Goal: Task Accomplishment & Management: Use online tool/utility

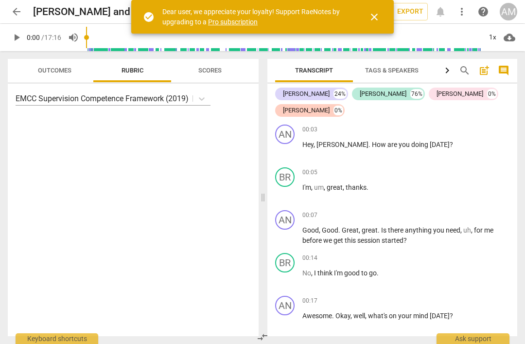
click at [377, 10] on button "close" at bounding box center [374, 16] width 23 height 23
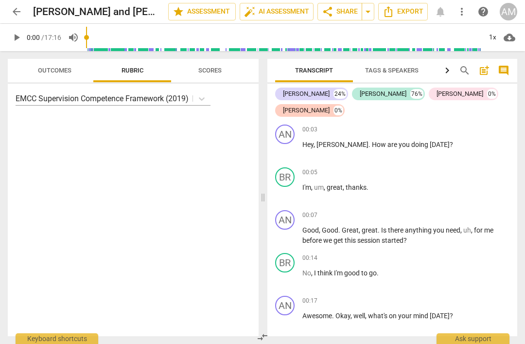
click at [13, 14] on span "arrow_back" at bounding box center [17, 12] width 12 height 12
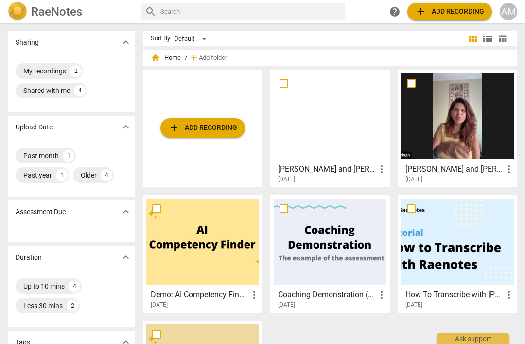
click at [182, 130] on span "add Add recording" at bounding box center [202, 128] width 69 height 12
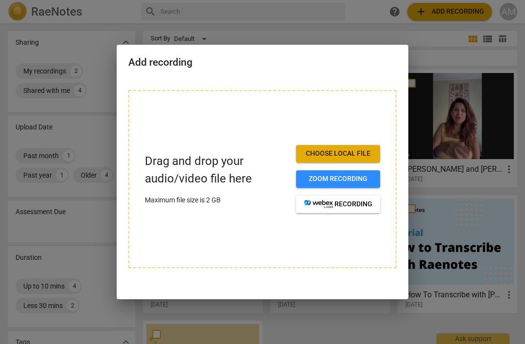
click at [355, 175] on span "Zoom recording" at bounding box center [338, 179] width 69 height 10
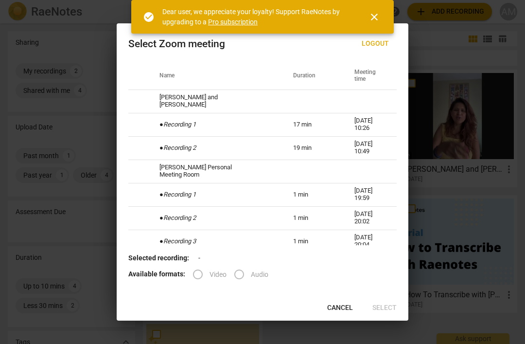
click at [331, 304] on span "Cancel" at bounding box center [340, 308] width 26 height 10
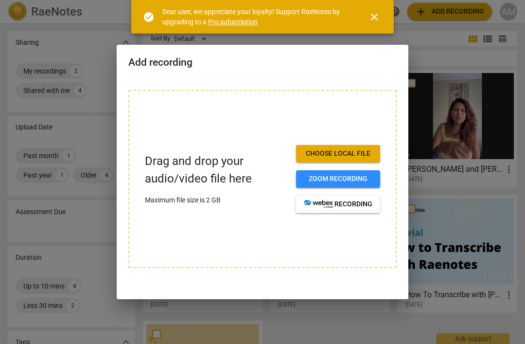
click at [341, 177] on span "Zoom recording" at bounding box center [338, 179] width 69 height 10
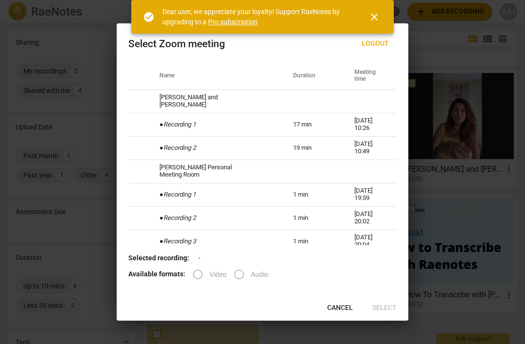
click at [374, 45] on span "Logout" at bounding box center [375, 44] width 27 height 10
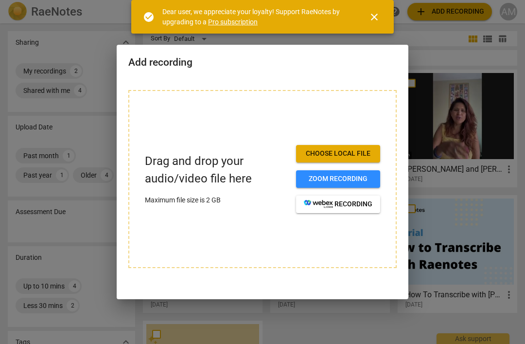
click at [433, 135] on div at bounding box center [262, 172] width 525 height 344
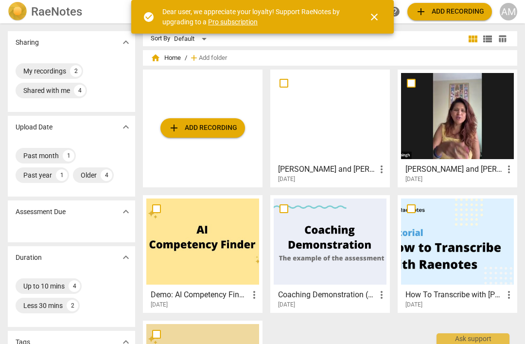
click at [174, 126] on span "add" at bounding box center [174, 128] width 12 height 12
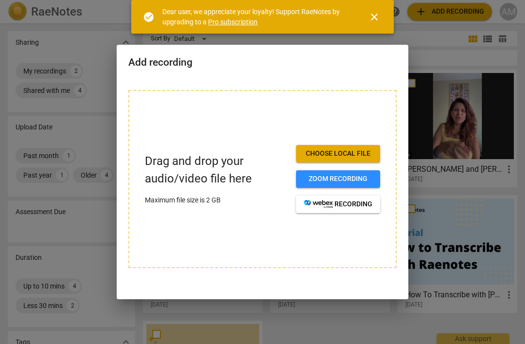
click at [372, 177] on button "Zoom recording" at bounding box center [338, 178] width 84 height 17
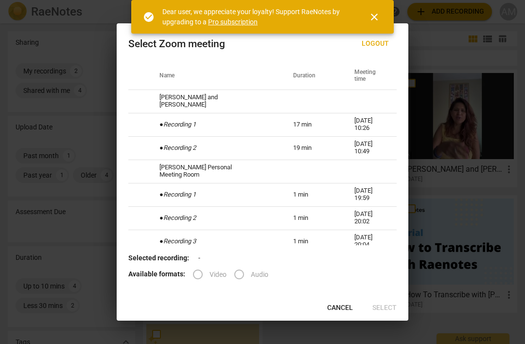
click at [450, 90] on div at bounding box center [262, 172] width 525 height 344
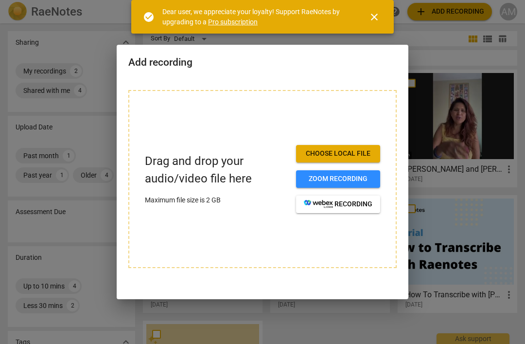
click at [178, 196] on p "Maximum file size is 2 GB" at bounding box center [216, 200] width 143 height 10
click at [315, 156] on span "Choose local file" at bounding box center [338, 154] width 69 height 10
click at [307, 177] on span "Zoom recording" at bounding box center [338, 179] width 69 height 10
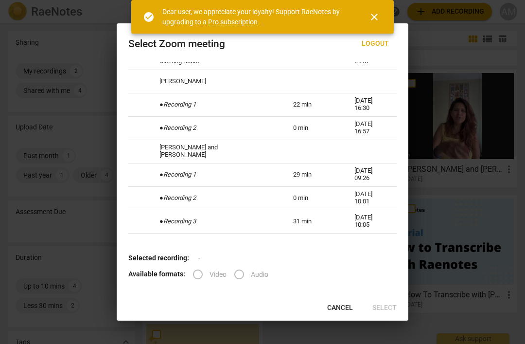
scroll to position [253, 0]
click at [230, 278] on label "Audio" at bounding box center [247, 273] width 41 height 23
click at [240, 269] on label "Audio" at bounding box center [247, 273] width 41 height 23
click at [229, 274] on label "Audio" at bounding box center [247, 273] width 41 height 23
click at [234, 273] on label "Audio" at bounding box center [247, 273] width 41 height 23
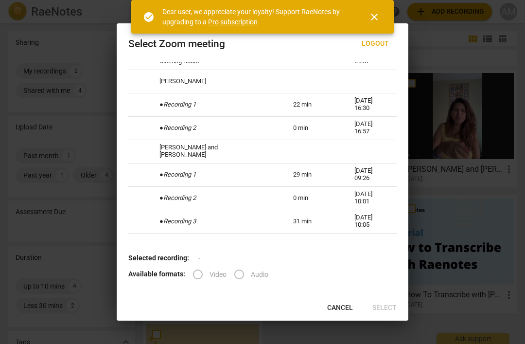
click at [233, 273] on label "Audio" at bounding box center [247, 273] width 41 height 23
click at [334, 304] on span "Cancel" at bounding box center [340, 308] width 26 height 10
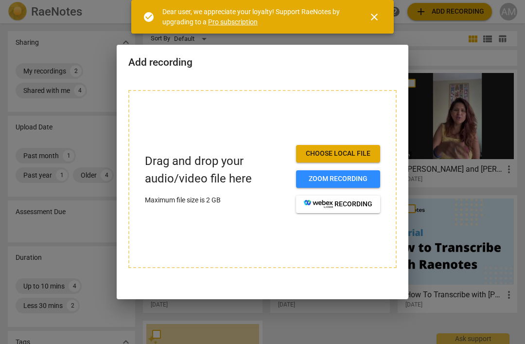
click at [371, 17] on span "close" at bounding box center [374, 17] width 12 height 12
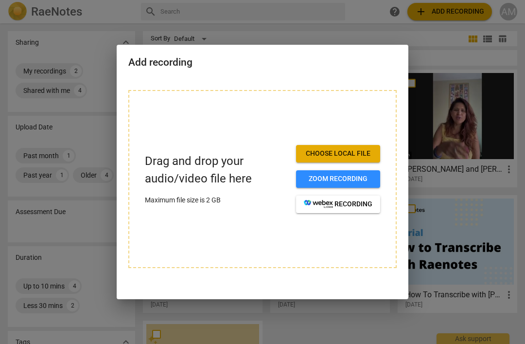
click at [388, 79] on div "Drag and drop your audio/video file here Maximum file size is 2 GB Choose local…" at bounding box center [263, 184] width 292 height 213
click at [435, 139] on div at bounding box center [262, 172] width 525 height 344
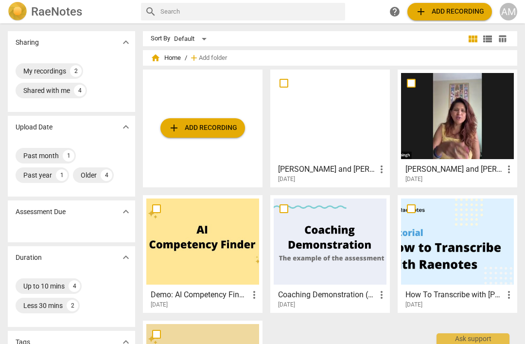
scroll to position [0, 0]
click at [172, 120] on button "add Add recording" at bounding box center [202, 127] width 85 height 19
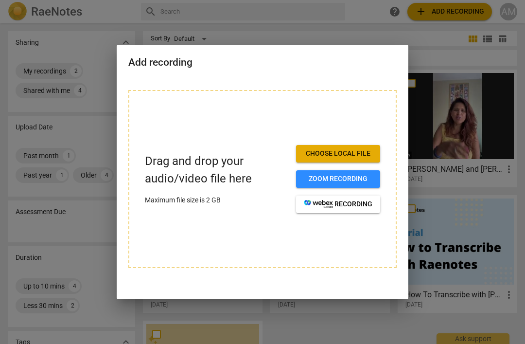
click at [313, 178] on span "Zoom recording" at bounding box center [338, 179] width 69 height 10
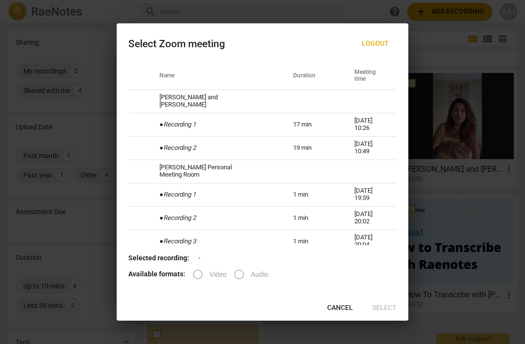
click at [379, 41] on span "Logout" at bounding box center [375, 44] width 27 height 10
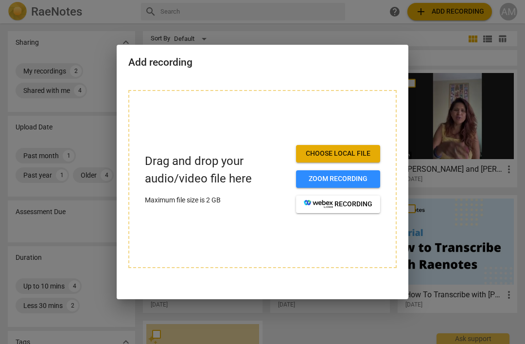
click at [461, 165] on div at bounding box center [262, 172] width 525 height 344
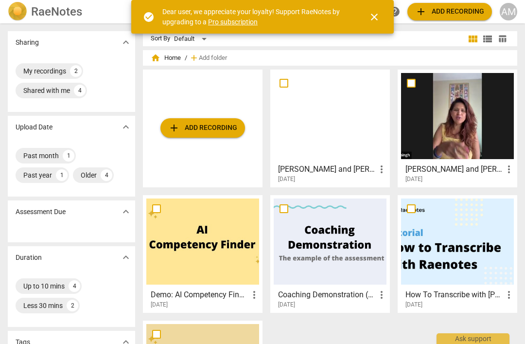
click at [381, 18] on span "close" at bounding box center [374, 17] width 23 height 12
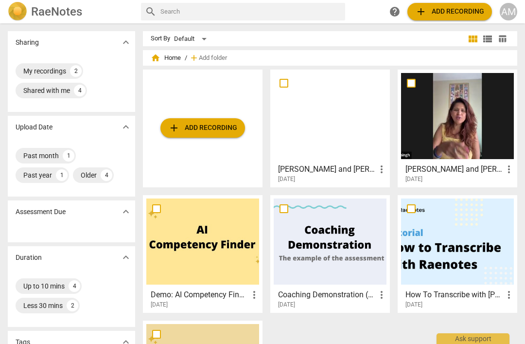
click at [454, 13] on span "add Add recording" at bounding box center [449, 12] width 69 height 12
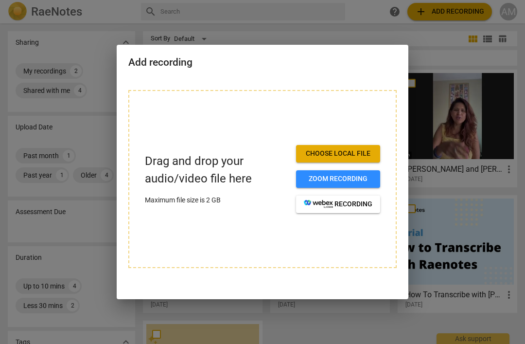
click at [351, 174] on span "Zoom recording" at bounding box center [338, 179] width 69 height 10
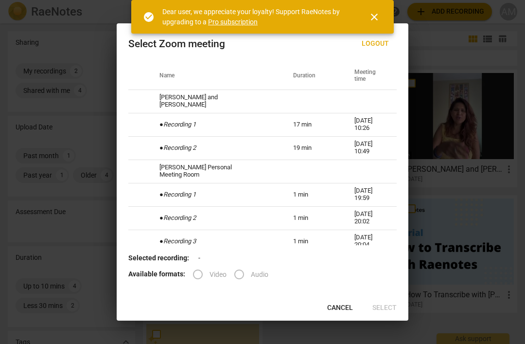
click at [373, 14] on span "close" at bounding box center [374, 17] width 12 height 12
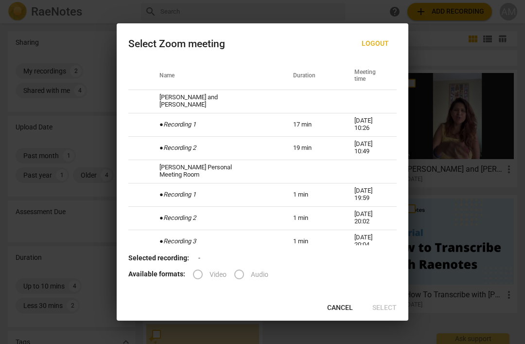
click at [437, 104] on div at bounding box center [262, 172] width 525 height 344
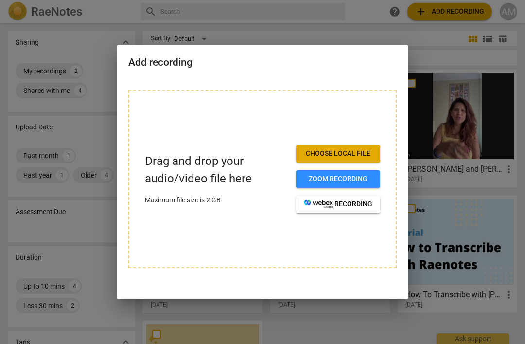
click at [307, 151] on span "Choose local file" at bounding box center [338, 154] width 69 height 10
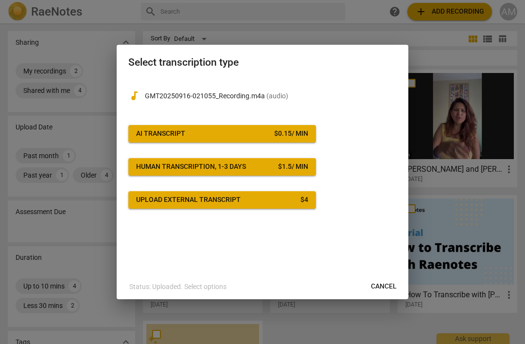
click at [150, 204] on button "Upload external transcript $ 4" at bounding box center [222, 199] width 188 height 17
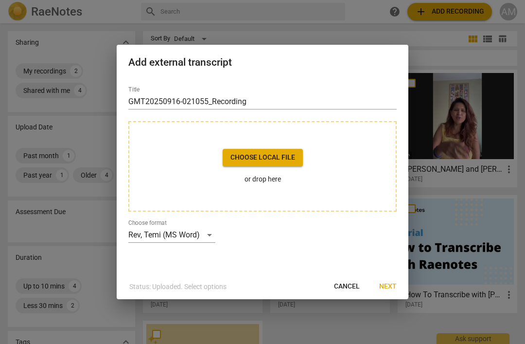
click at [291, 156] on span "Choose local file" at bounding box center [262, 158] width 65 height 10
click at [386, 282] on span "Next" at bounding box center [387, 286] width 17 height 10
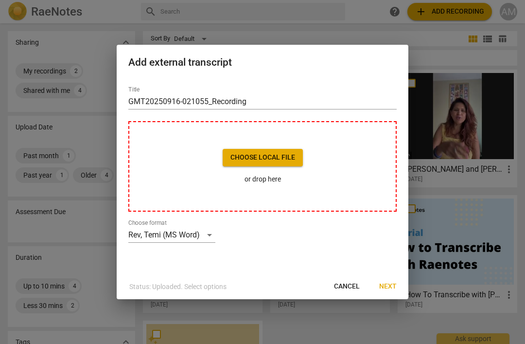
click at [231, 159] on span "Choose local file" at bounding box center [262, 158] width 65 height 10
click at [346, 289] on span "Cancel" at bounding box center [347, 286] width 26 height 10
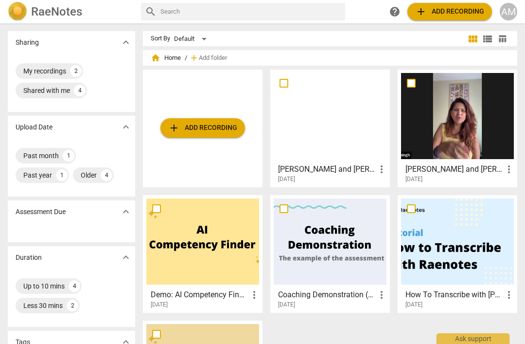
click at [175, 122] on span "add" at bounding box center [174, 128] width 12 height 12
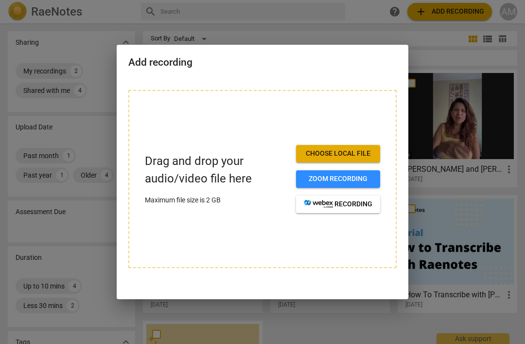
click at [321, 178] on span "Zoom recording" at bounding box center [338, 179] width 69 height 10
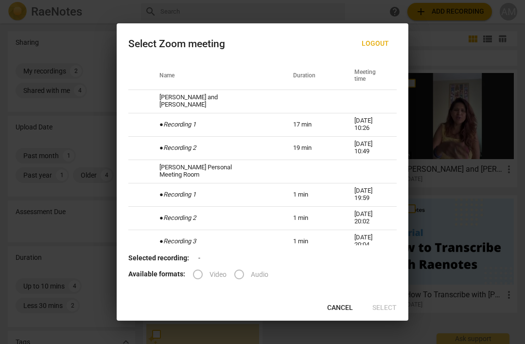
click at [440, 88] on div at bounding box center [262, 172] width 525 height 344
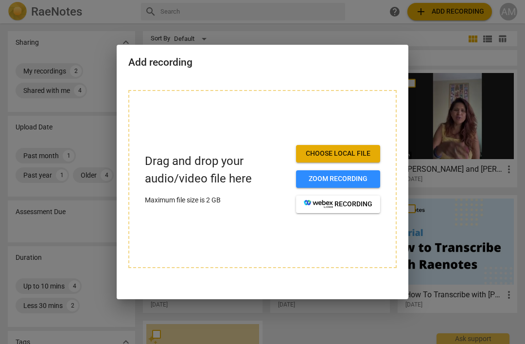
click at [313, 180] on span "Zoom recording" at bounding box center [338, 179] width 69 height 10
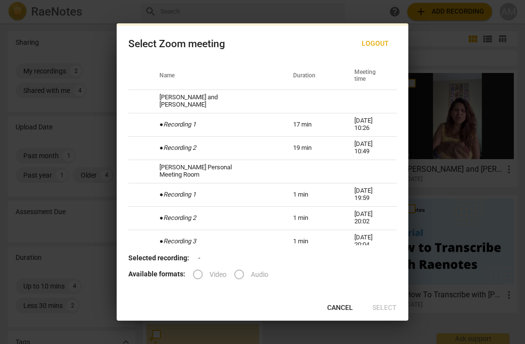
click at [330, 311] on span "Cancel" at bounding box center [340, 308] width 26 height 10
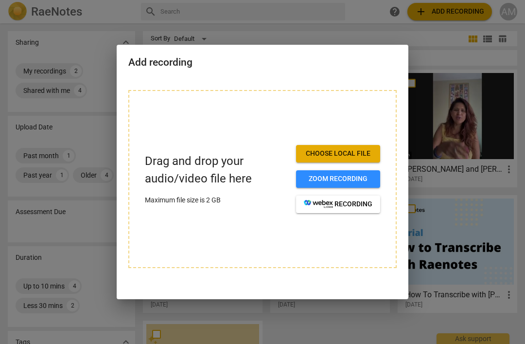
click at [310, 155] on span "Choose local file" at bounding box center [338, 154] width 69 height 10
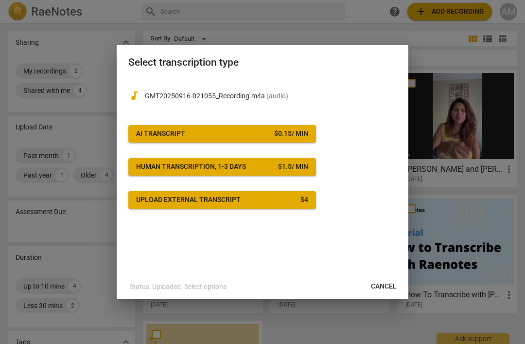
click at [174, 197] on div "Upload external transcript" at bounding box center [188, 200] width 104 height 10
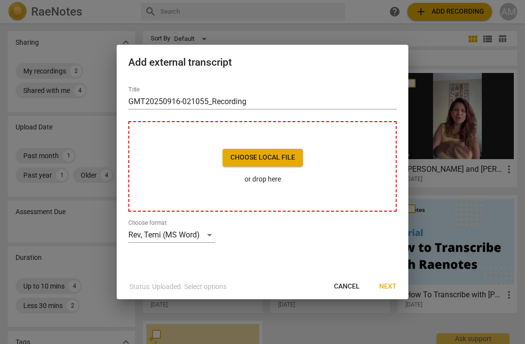
click at [351, 289] on span "Cancel" at bounding box center [347, 286] width 26 height 10
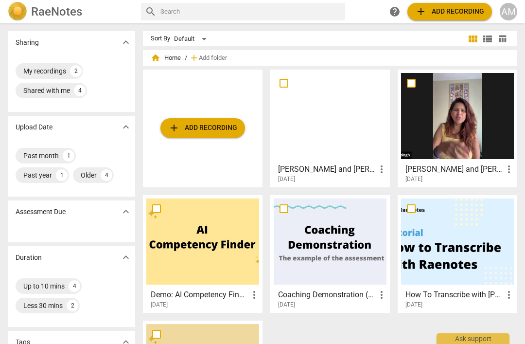
click at [226, 136] on button "add Add recording" at bounding box center [202, 127] width 85 height 19
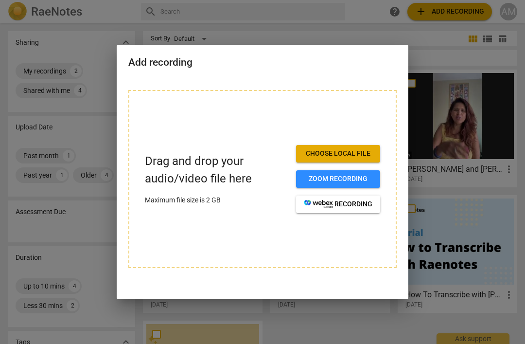
click at [362, 148] on button "Choose local file" at bounding box center [338, 153] width 84 height 17
click at [472, 213] on div at bounding box center [262, 172] width 525 height 344
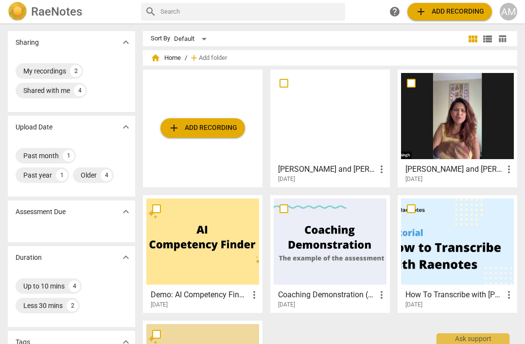
click at [37, 70] on div "My recordings" at bounding box center [44, 71] width 43 height 10
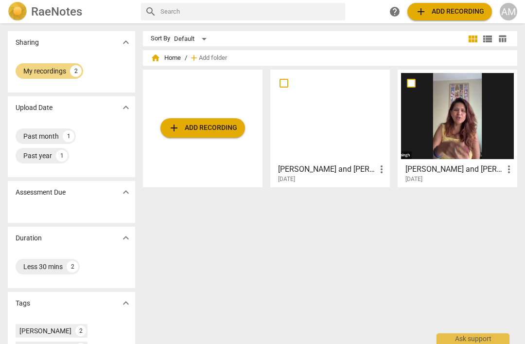
click at [308, 158] on div at bounding box center [330, 116] width 113 height 86
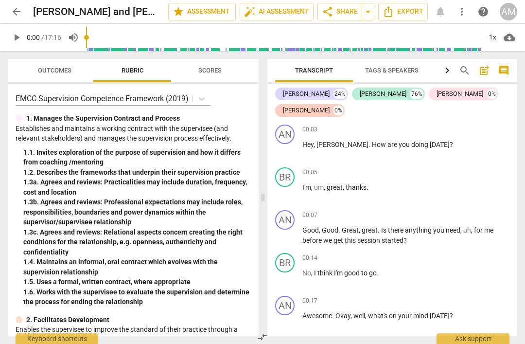
click at [19, 10] on span "arrow_back" at bounding box center [17, 12] width 12 height 12
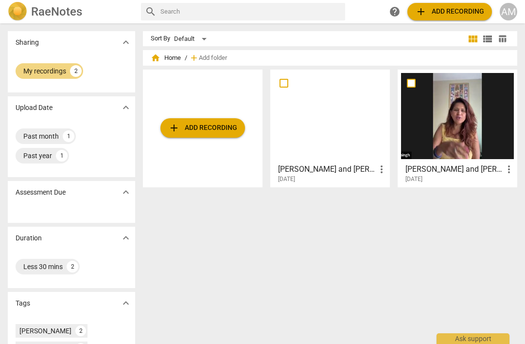
click at [197, 128] on span "add Add recording" at bounding box center [202, 128] width 69 height 12
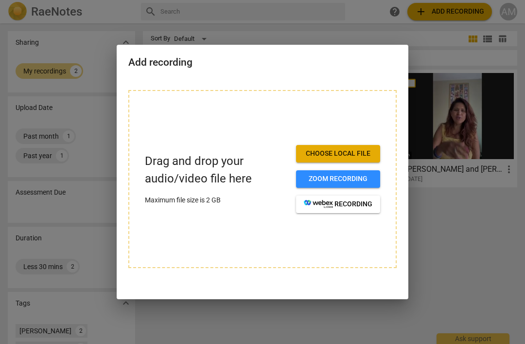
click at [310, 153] on span "Choose local file" at bounding box center [338, 154] width 69 height 10
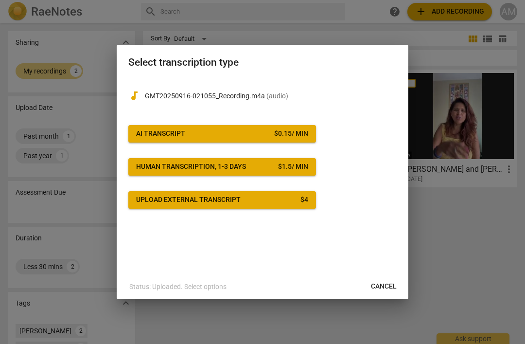
click at [155, 133] on div "AI Transcript" at bounding box center [160, 134] width 49 height 10
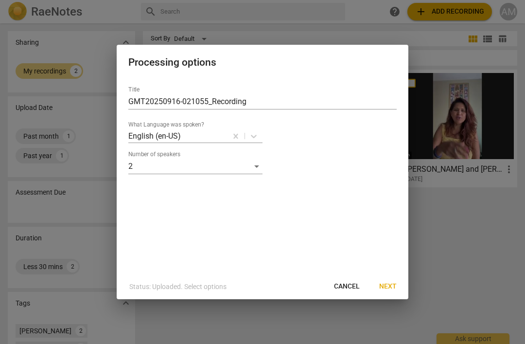
click at [387, 286] on span "Next" at bounding box center [387, 286] width 17 height 10
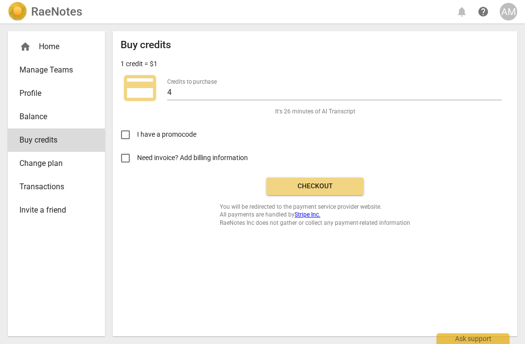
click at [351, 189] on span "Checkout" at bounding box center [315, 186] width 82 height 10
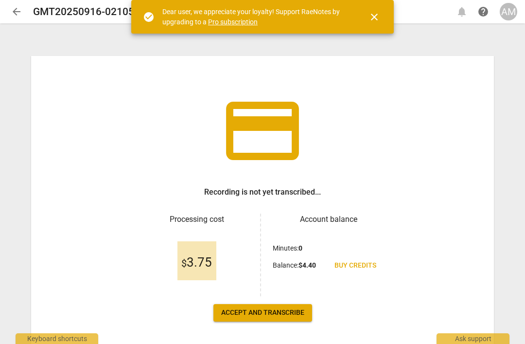
click at [288, 310] on span "Accept and transcribe" at bounding box center [262, 313] width 83 height 10
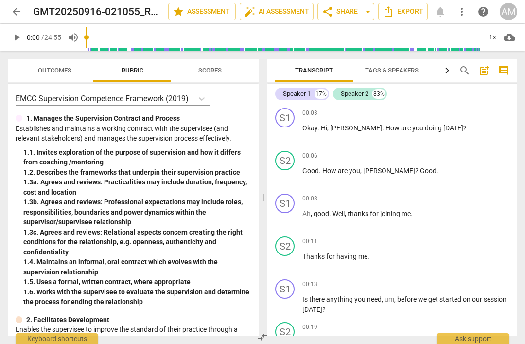
click at [285, 90] on div "Speaker 1" at bounding box center [297, 94] width 28 height 10
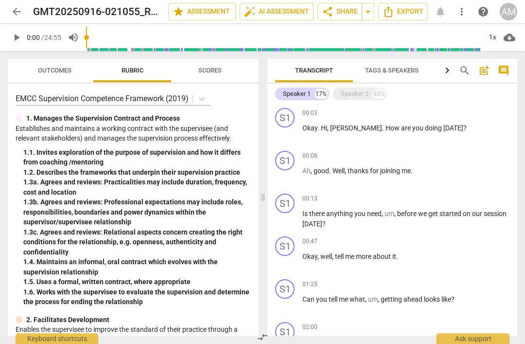
click at [294, 88] on div "Speaker 1 17%" at bounding box center [302, 93] width 54 height 13
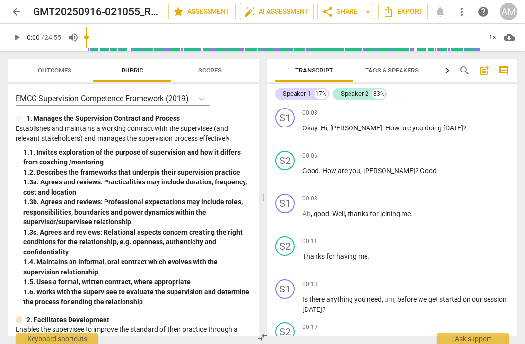
click at [309, 125] on span "Okay" at bounding box center [309, 128] width 15 height 8
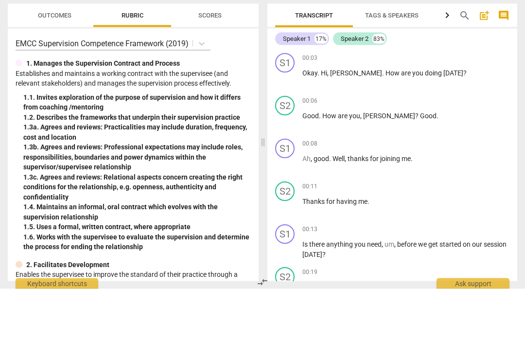
click at [133, 123] on p "Establishes and maintains a working contract with the supervisee (and relevant …" at bounding box center [133, 133] width 235 height 20
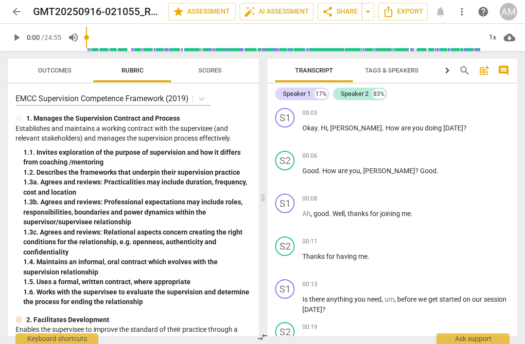
click at [290, 88] on div "Speaker 1 17%" at bounding box center [302, 93] width 54 height 13
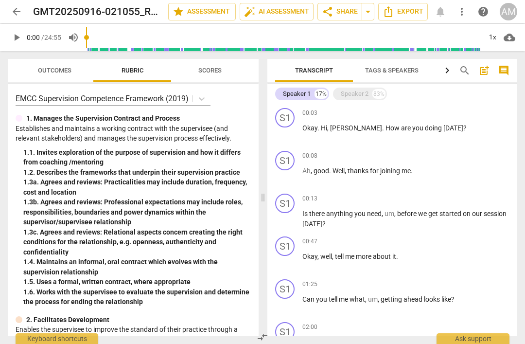
click at [282, 95] on div "Speaker 1 17%" at bounding box center [302, 93] width 54 height 13
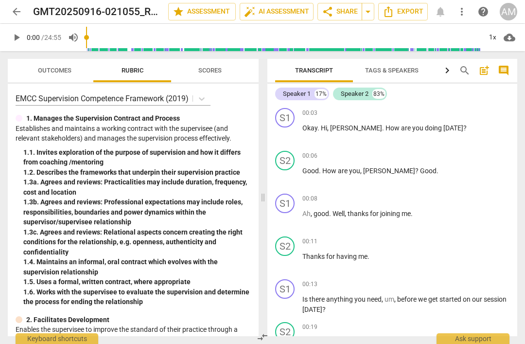
click at [421, 70] on span "Tags & Speakers" at bounding box center [391, 70] width 77 height 13
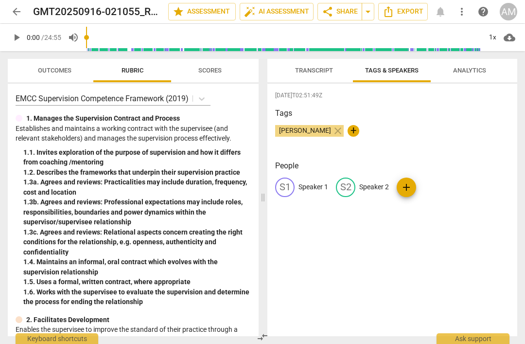
click at [319, 180] on div "S1 Speaker 1" at bounding box center [301, 186] width 53 height 19
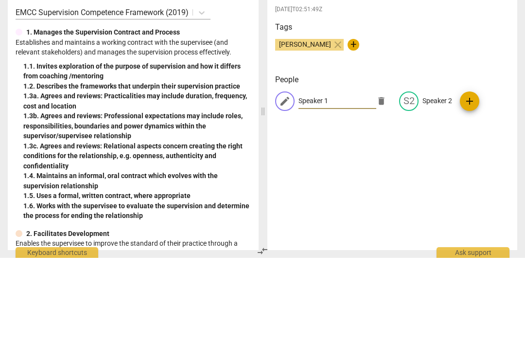
click at [348, 125] on span "+" at bounding box center [354, 131] width 12 height 12
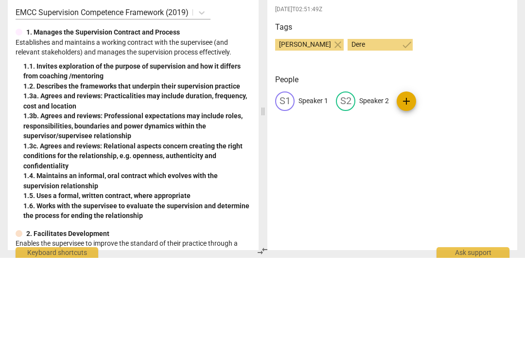
type input "Derek"
click at [463, 160] on h3 "People" at bounding box center [392, 166] width 234 height 12
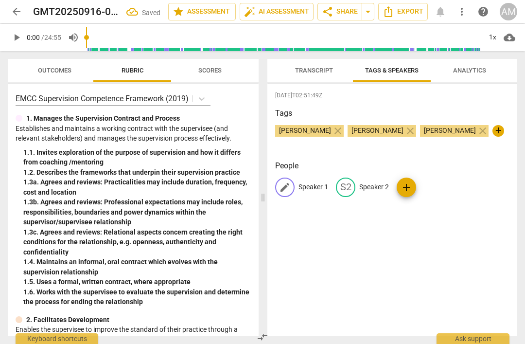
click at [282, 187] on span "edit" at bounding box center [285, 187] width 12 height 12
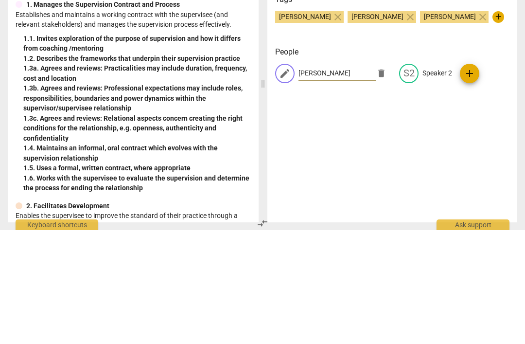
type input "[PERSON_NAME]"
click at [428, 182] on p "Speaker 2" at bounding box center [437, 187] width 30 height 10
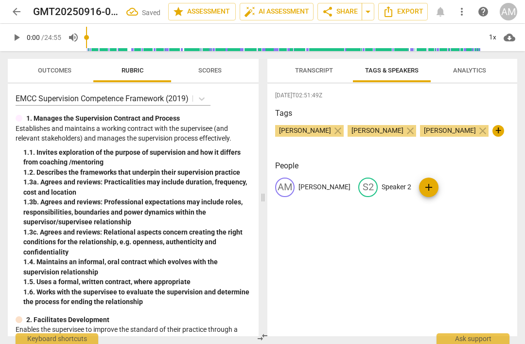
click at [387, 182] on p "Speaker 2" at bounding box center [397, 187] width 30 height 10
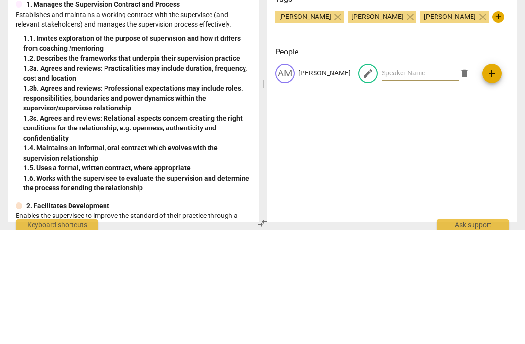
click at [384, 125] on div "Angela Merrell close Derek close Derek close +" at bounding box center [392, 134] width 234 height 19
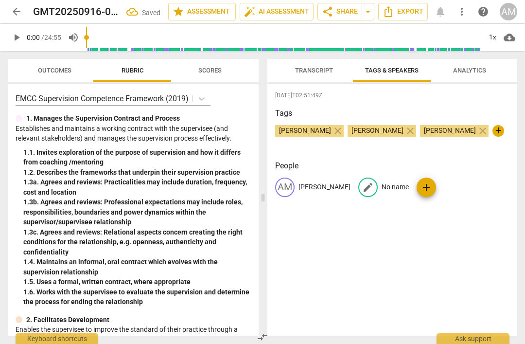
click at [395, 185] on p "No name" at bounding box center [395, 187] width 27 height 10
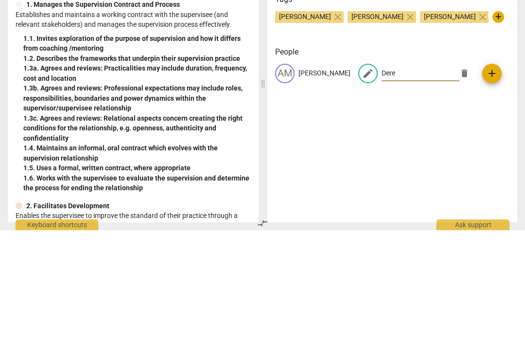
type input "Derek"
click at [502, 107] on div "2025-09-16T02:51:49Z Tags Angela Merrell close Derek close Derek close + People…" at bounding box center [392, 210] width 250 height 252
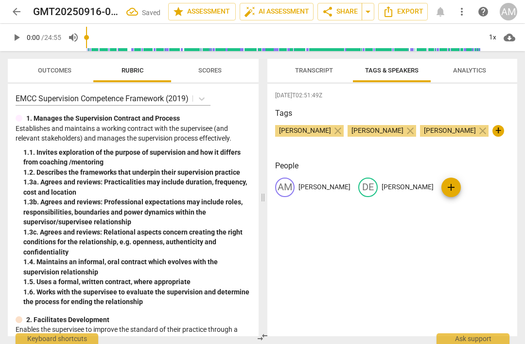
click at [314, 71] on span "Transcript" at bounding box center [314, 70] width 38 height 7
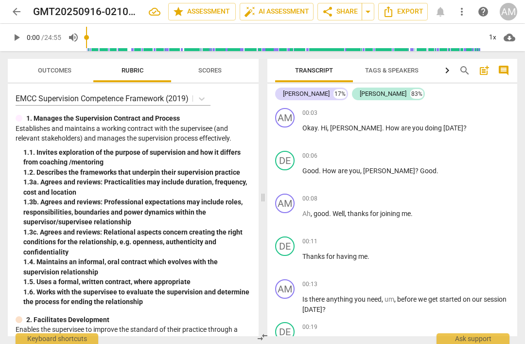
click at [484, 70] on span "post_add" at bounding box center [484, 71] width 12 height 12
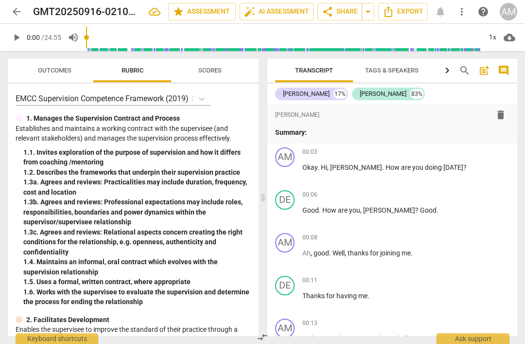
click at [485, 70] on span "post_add" at bounding box center [484, 71] width 12 height 12
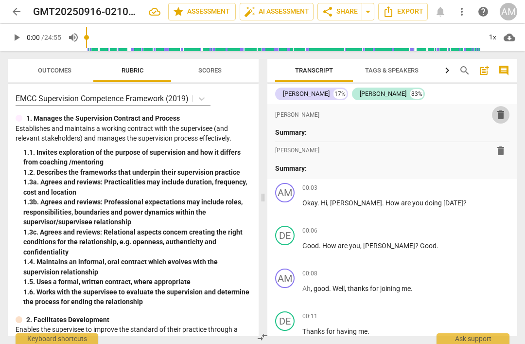
click at [501, 117] on span "delete" at bounding box center [501, 115] width 12 height 12
click at [502, 155] on span "delete" at bounding box center [501, 151] width 12 height 12
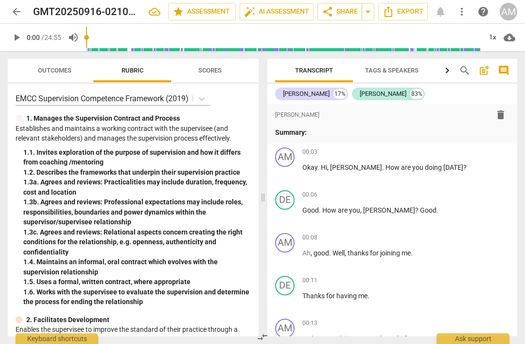
click at [450, 69] on icon "button" at bounding box center [447, 71] width 12 height 12
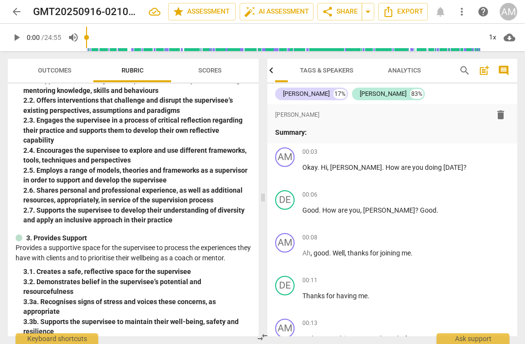
scroll to position [273, 0]
click at [39, 65] on span "Outcomes" at bounding box center [54, 70] width 57 height 13
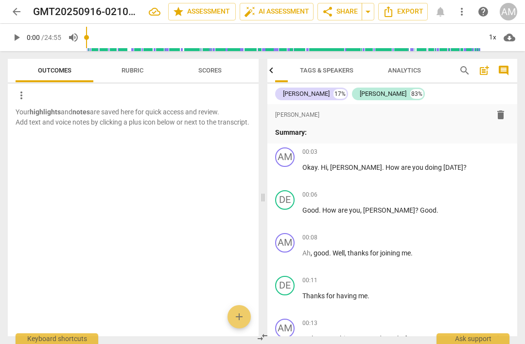
click at [139, 68] on span "Rubric" at bounding box center [133, 70] width 22 height 7
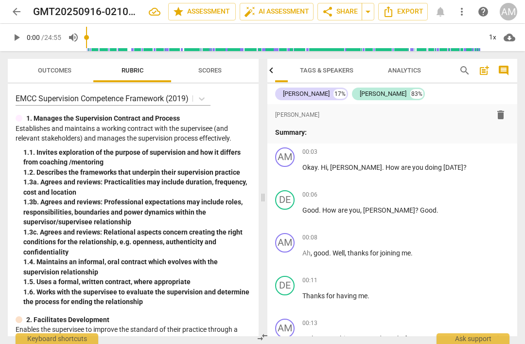
click at [207, 67] on span "Scores" at bounding box center [209, 70] width 23 height 7
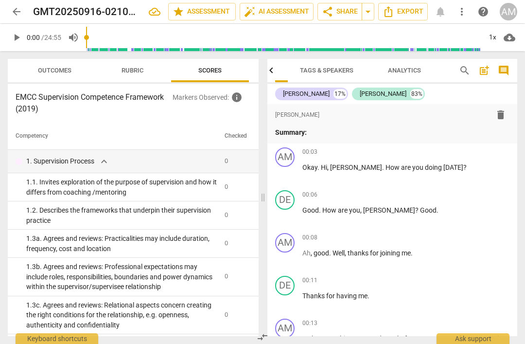
scroll to position [0, 0]
click at [95, 118] on div "EMCC Supervision Competence Framework (2019) Markers Observed : info Competency…" at bounding box center [133, 210] width 251 height 252
click at [342, 15] on span "share Share" at bounding box center [340, 12] width 36 height 12
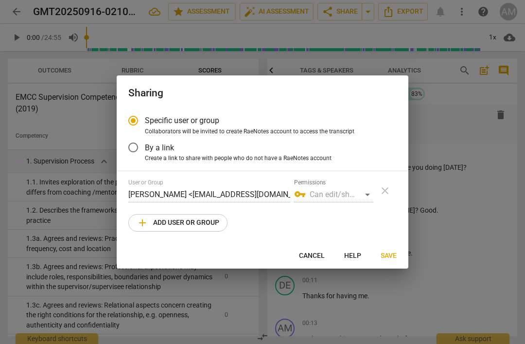
click at [162, 223] on span "add Add user or group" at bounding box center [178, 223] width 83 height 12
radio input "false"
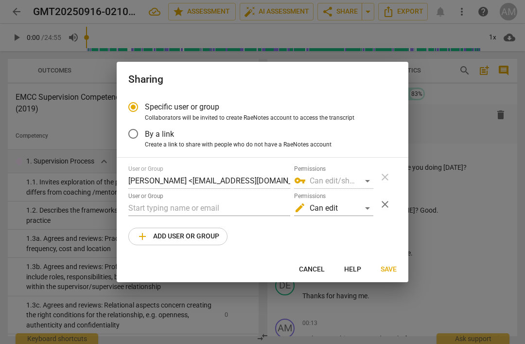
click at [139, 205] on input "text" at bounding box center [209, 208] width 162 height 16
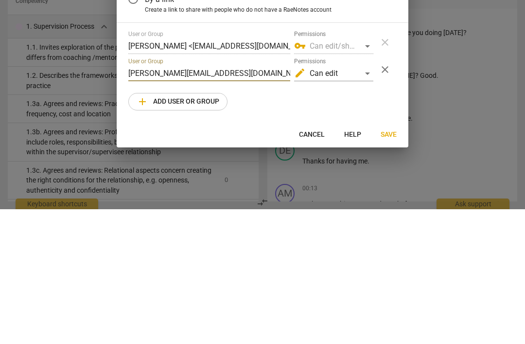
type input "Jennifer@coachacademy.com"
click at [366, 200] on div "edit Can edit" at bounding box center [333, 208] width 79 height 16
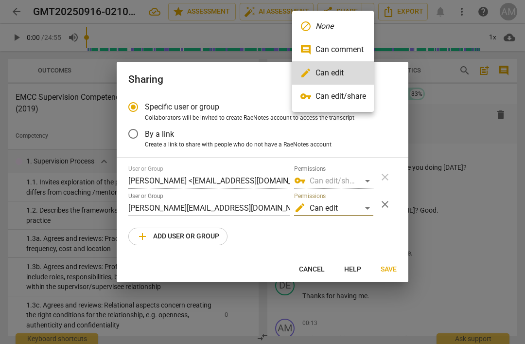
click at [353, 99] on li "vpn_key Can edit/share" at bounding box center [333, 96] width 82 height 23
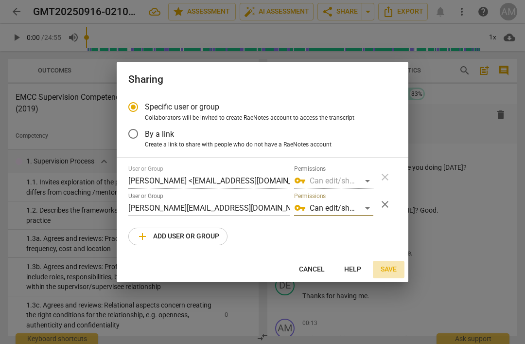
click at [392, 265] on span "Save" at bounding box center [389, 269] width 16 height 10
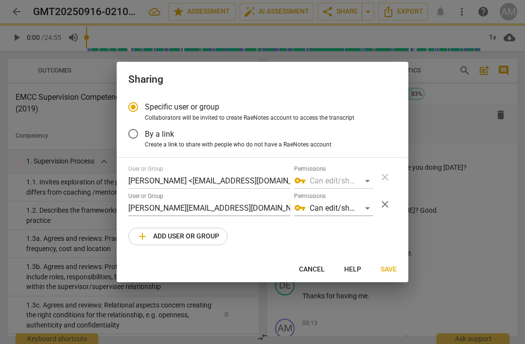
radio input "false"
type input "Jenn Gaudette <jennifer@coachacademy.com>"
